Goal: Information Seeking & Learning: Compare options

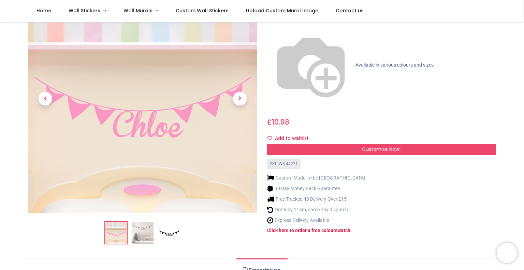
scroll to position [68, 0]
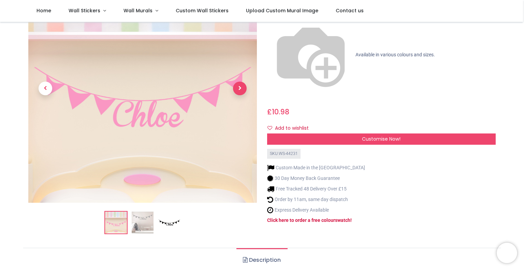
click at [242, 90] on span "Next" at bounding box center [240, 88] width 14 height 14
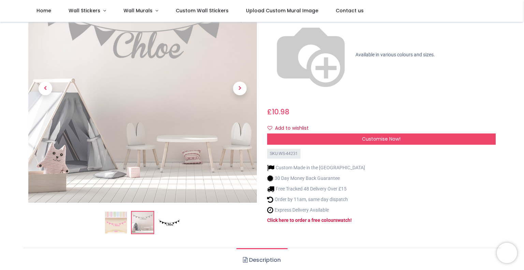
scroll to position [0, 0]
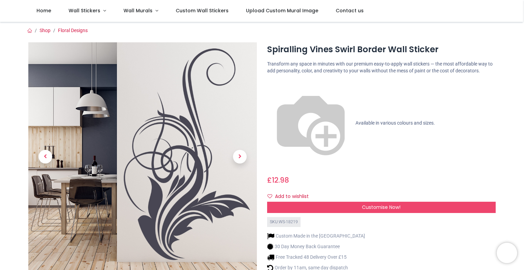
scroll to position [102, 0]
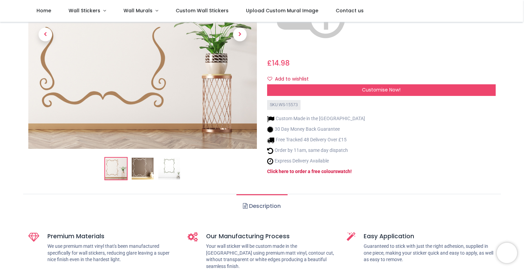
scroll to position [136, 0]
